Goal: Task Accomplishment & Management: Manage account settings

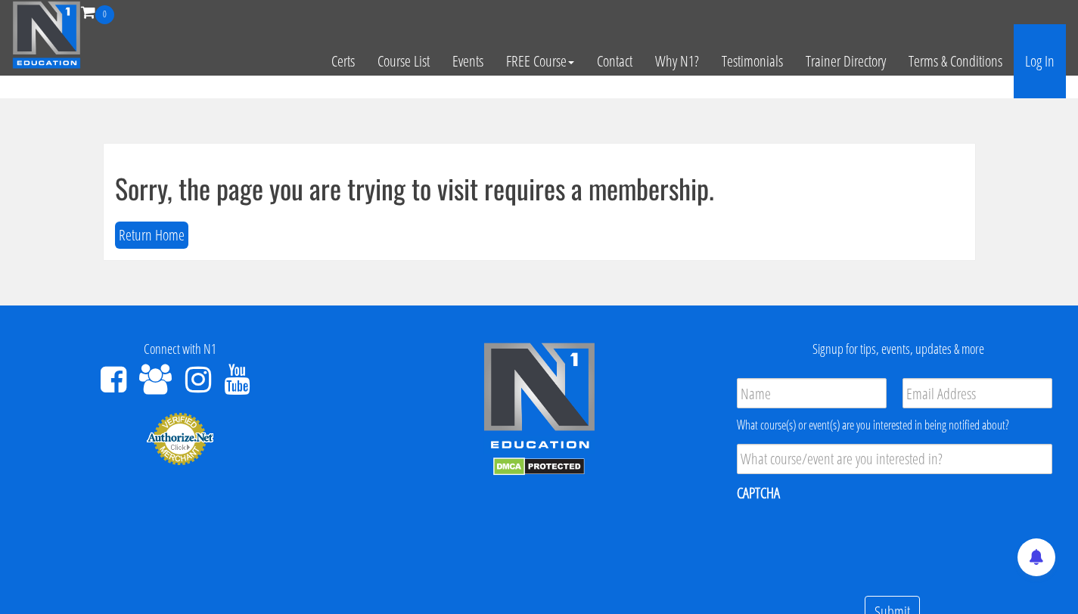
click at [1026, 67] on link "Log In" at bounding box center [1040, 61] width 52 height 74
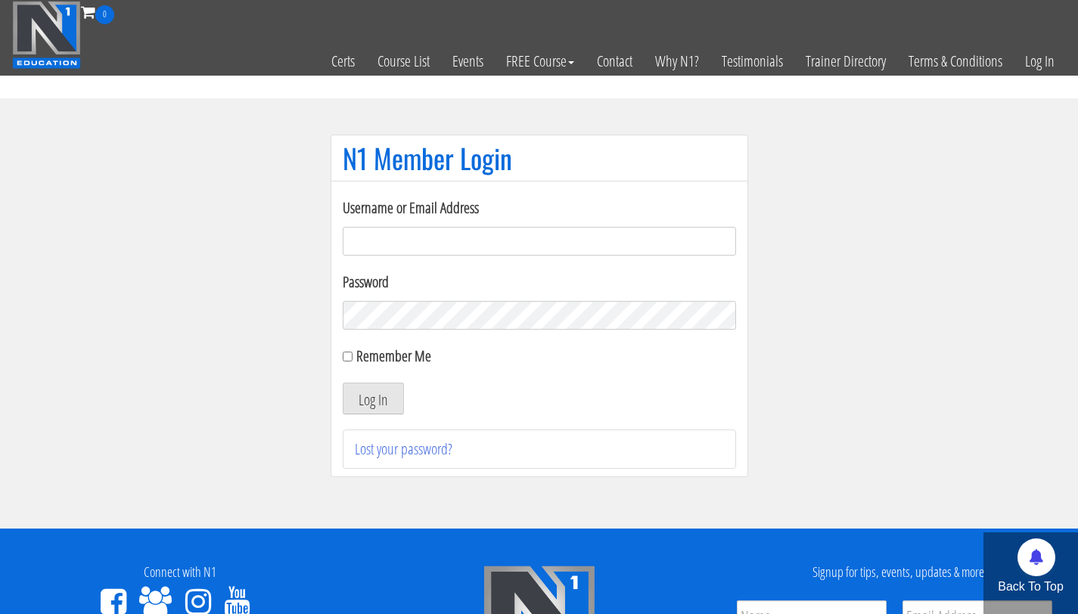
type input "[EMAIL_ADDRESS][DOMAIN_NAME]"
click at [371, 409] on button "Log In" at bounding box center [373, 399] width 61 height 32
